Goal: Navigation & Orientation: Find specific page/section

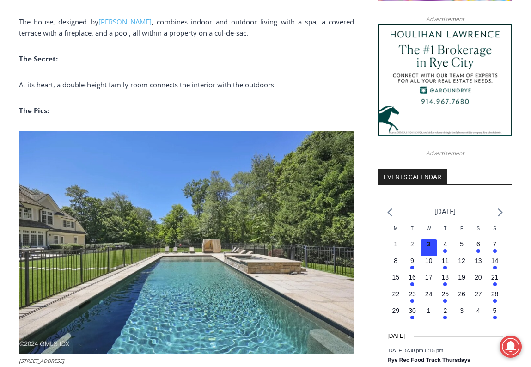
scroll to position [883, 0]
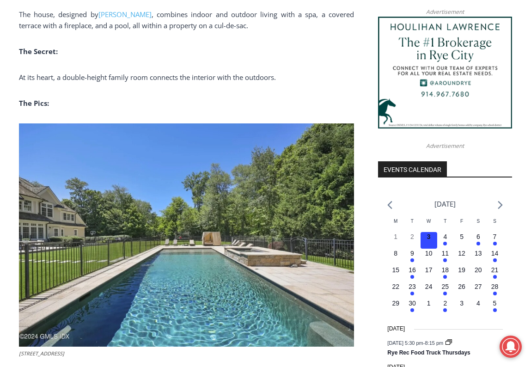
drag, startPoint x: 276, startPoint y: 154, endPoint x: 245, endPoint y: 128, distance: 40.7
click at [241, 98] on p "The Pics:" at bounding box center [186, 103] width 335 height 11
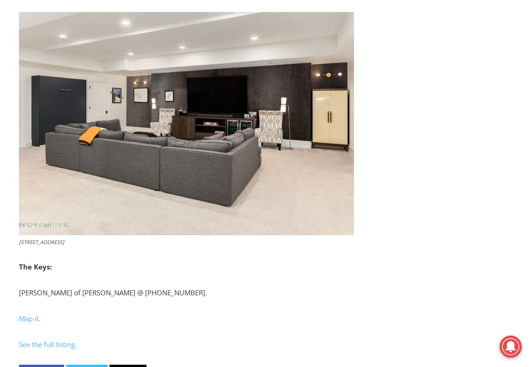
scroll to position [3489, 0]
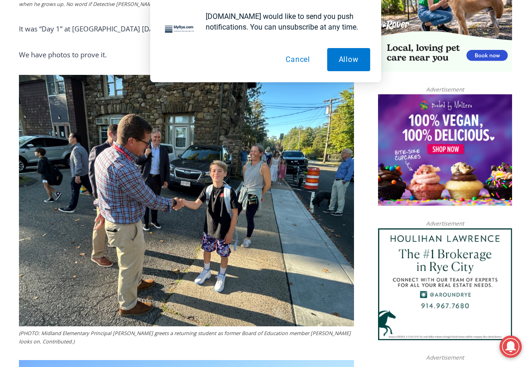
scroll to position [713, 0]
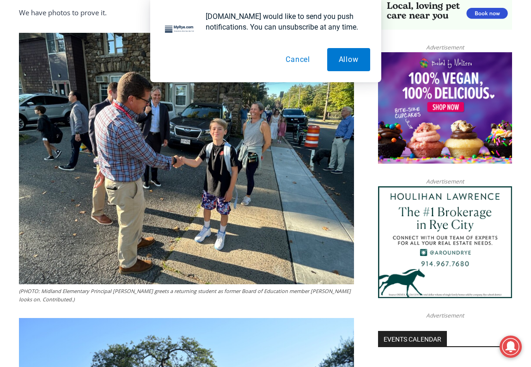
click at [300, 62] on button "Cancel" at bounding box center [298, 59] width 48 height 23
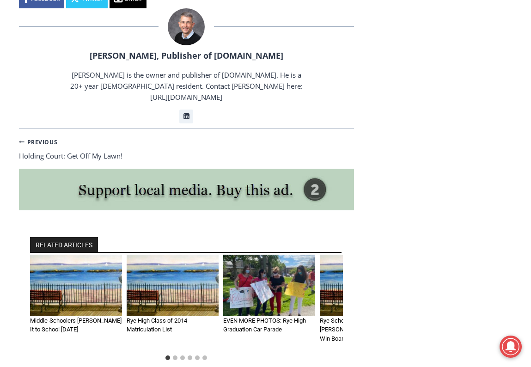
scroll to position [2058, 0]
